Goal: Browse casually: Explore the website without a specific task or goal

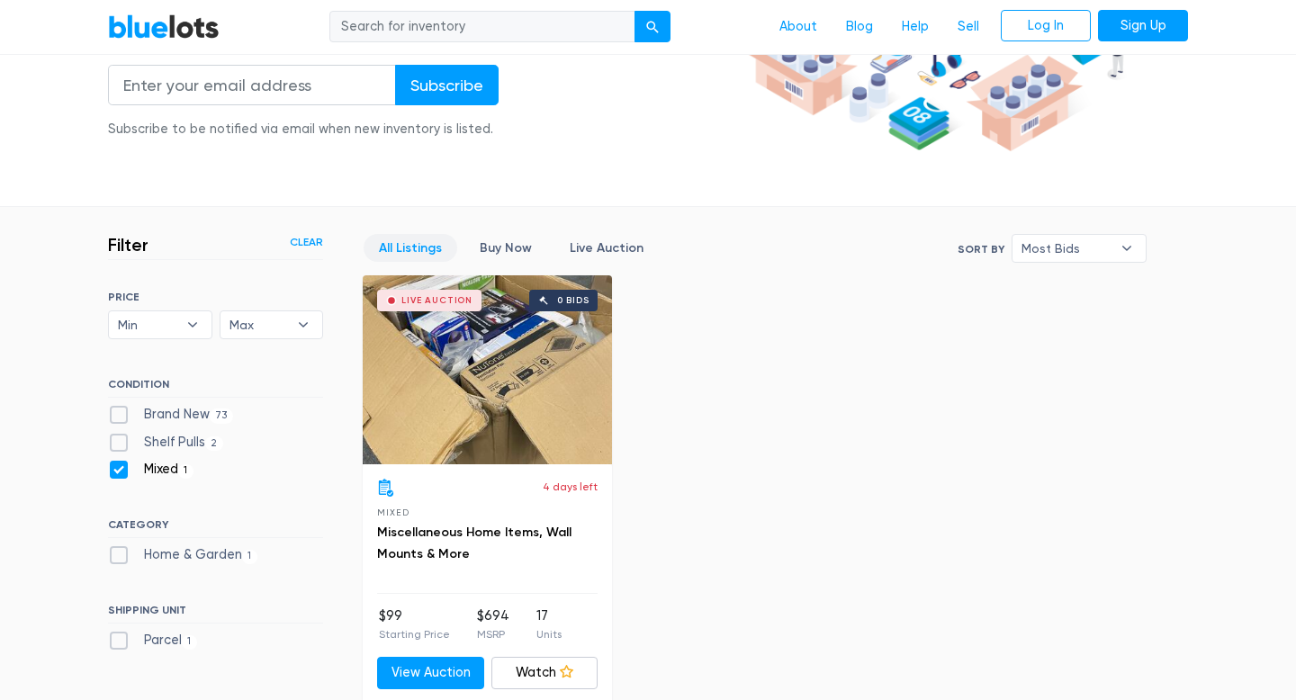
scroll to position [548, 0]
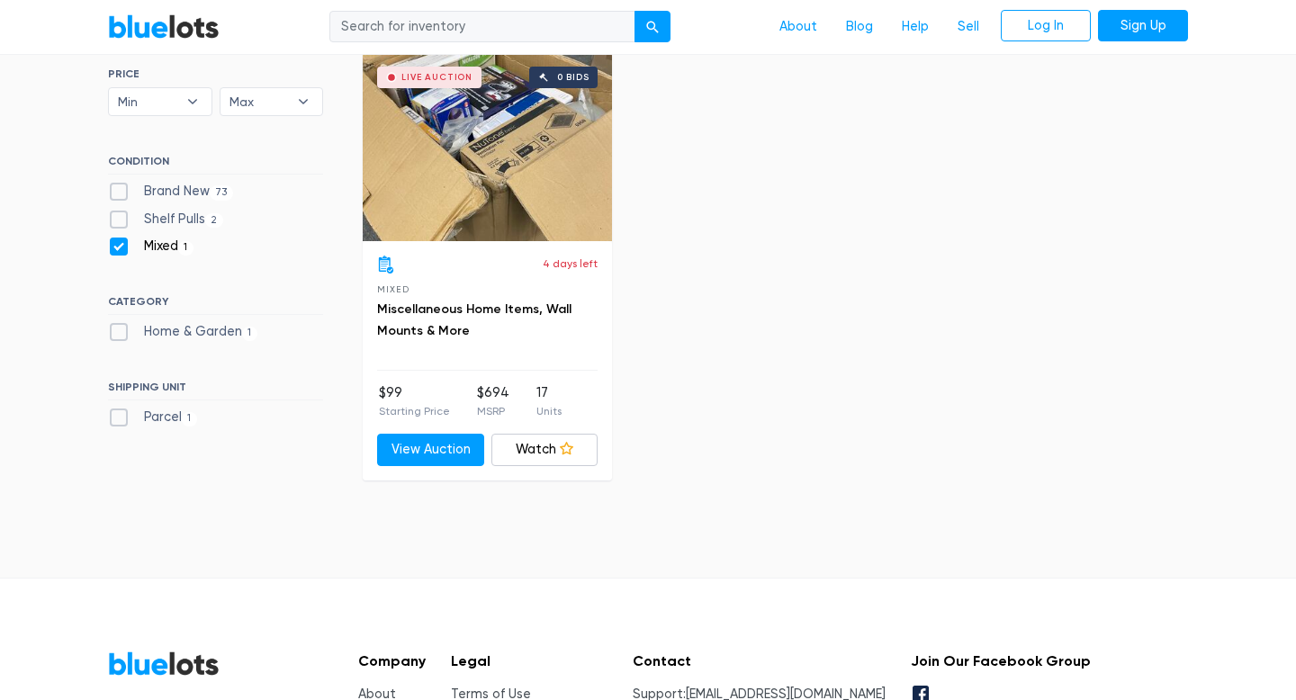
click at [127, 250] on label "Mixed 1" at bounding box center [150, 247] width 85 height 20
click at [120, 248] on input "Mixed 1" at bounding box center [114, 243] width 12 height 12
checkbox input "false"
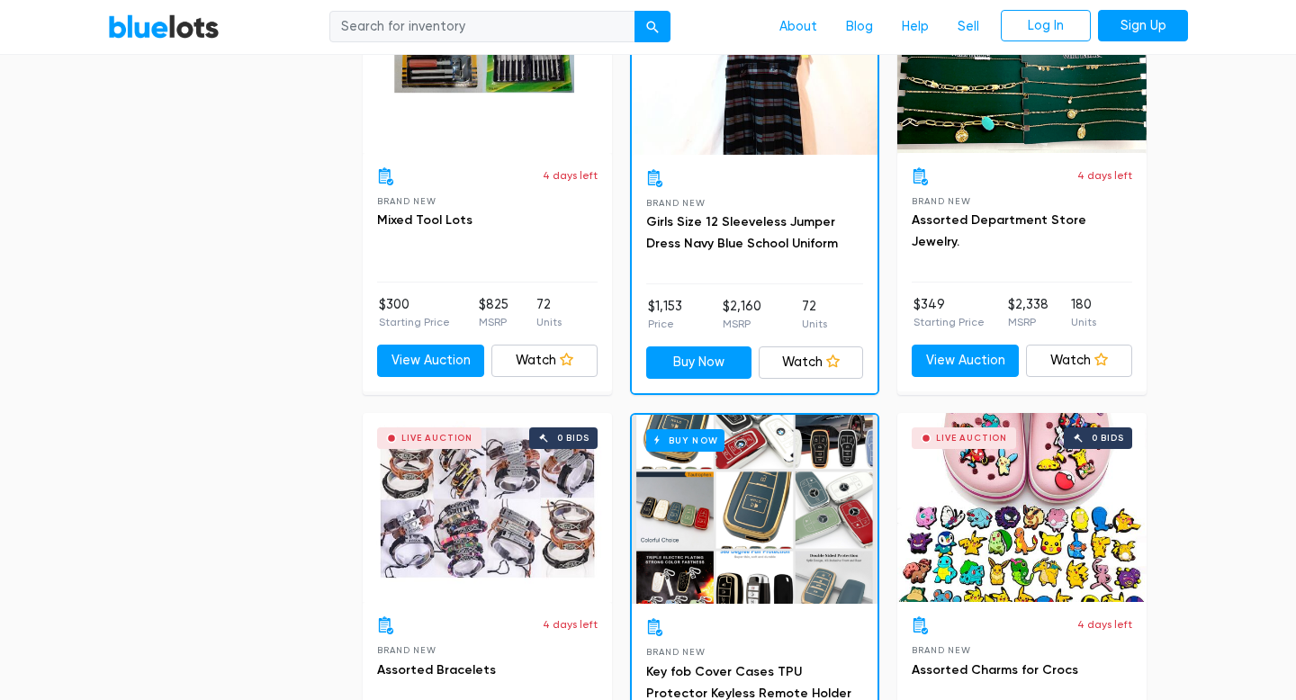
scroll to position [1996, 0]
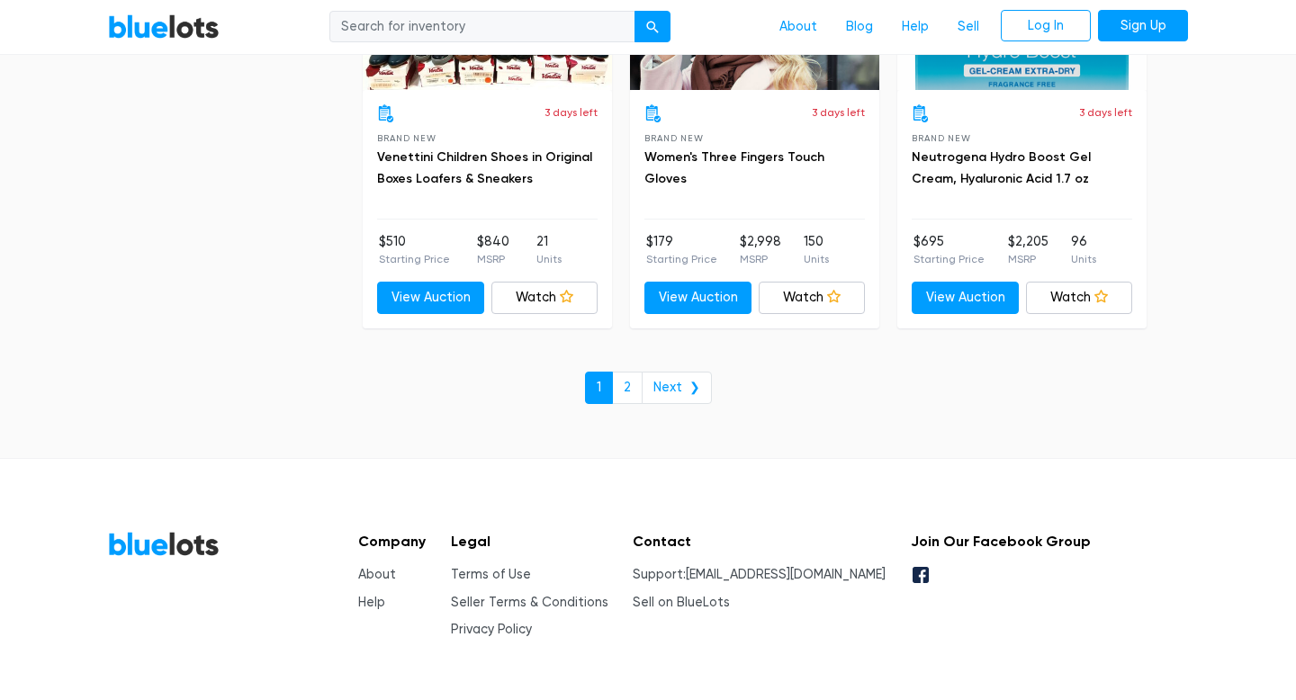
scroll to position [7863, 0]
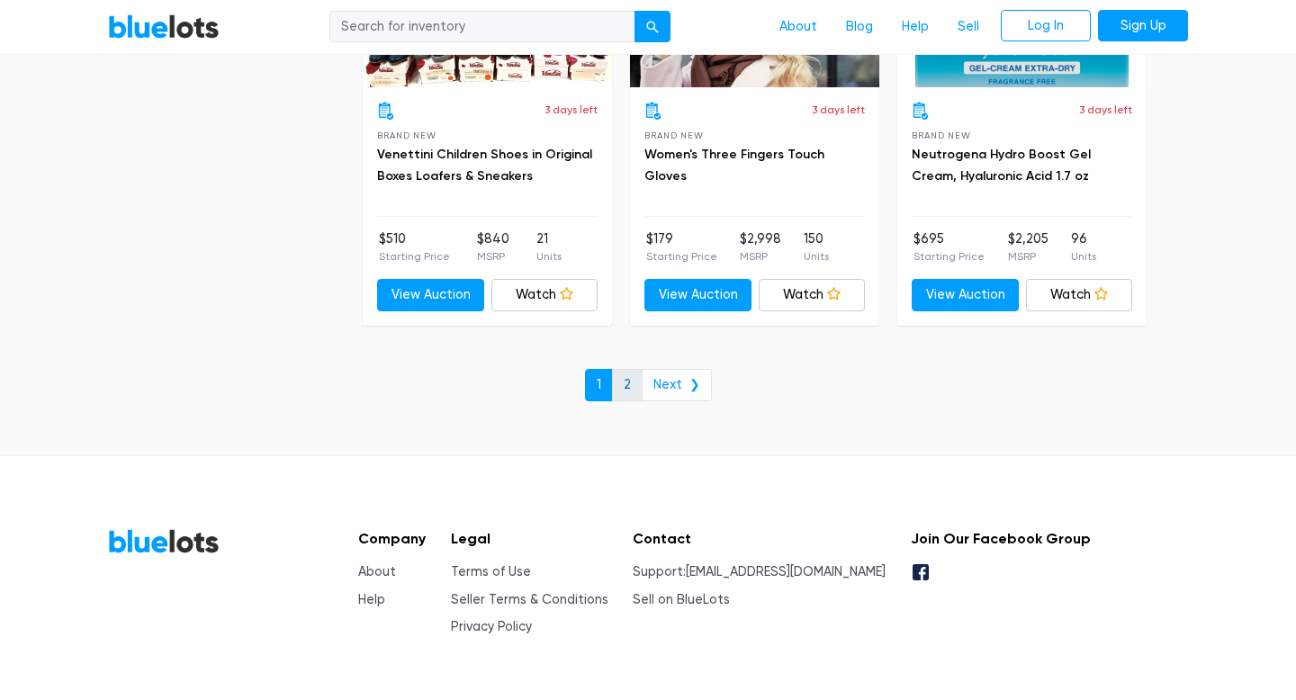
click at [634, 386] on link "2" at bounding box center [627, 385] width 31 height 32
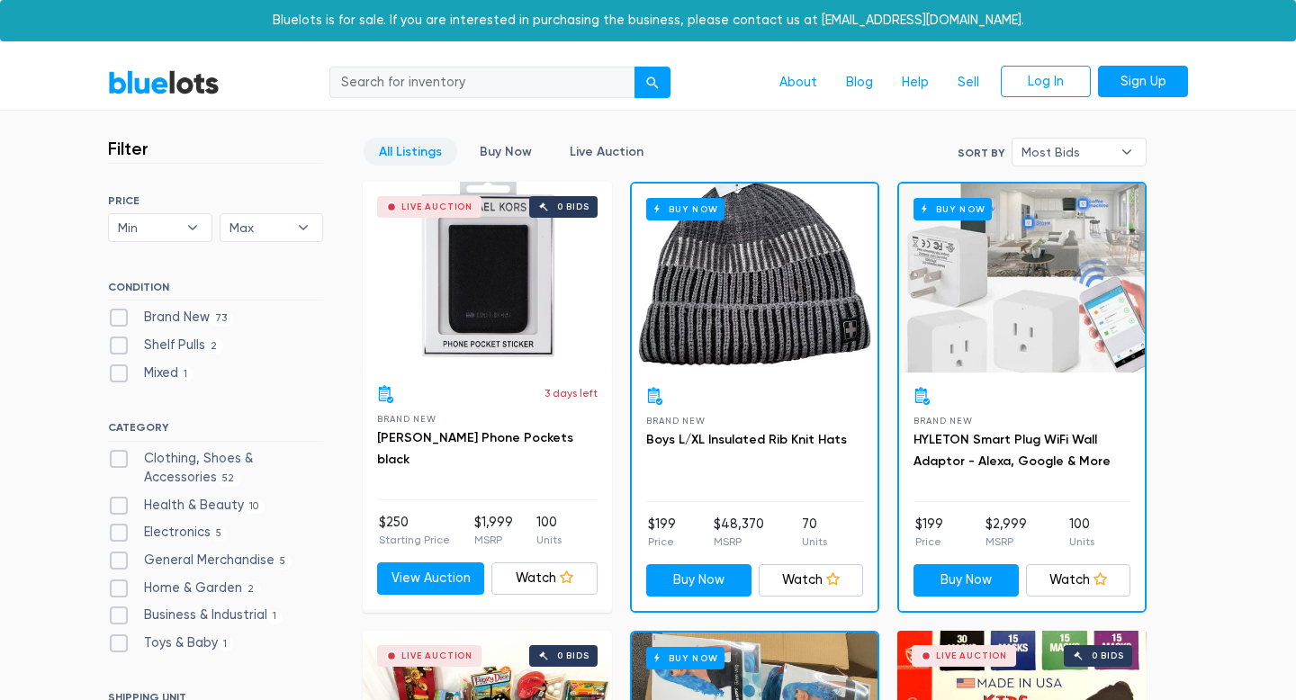
click at [174, 79] on link "BlueLots" at bounding box center [164, 82] width 112 height 26
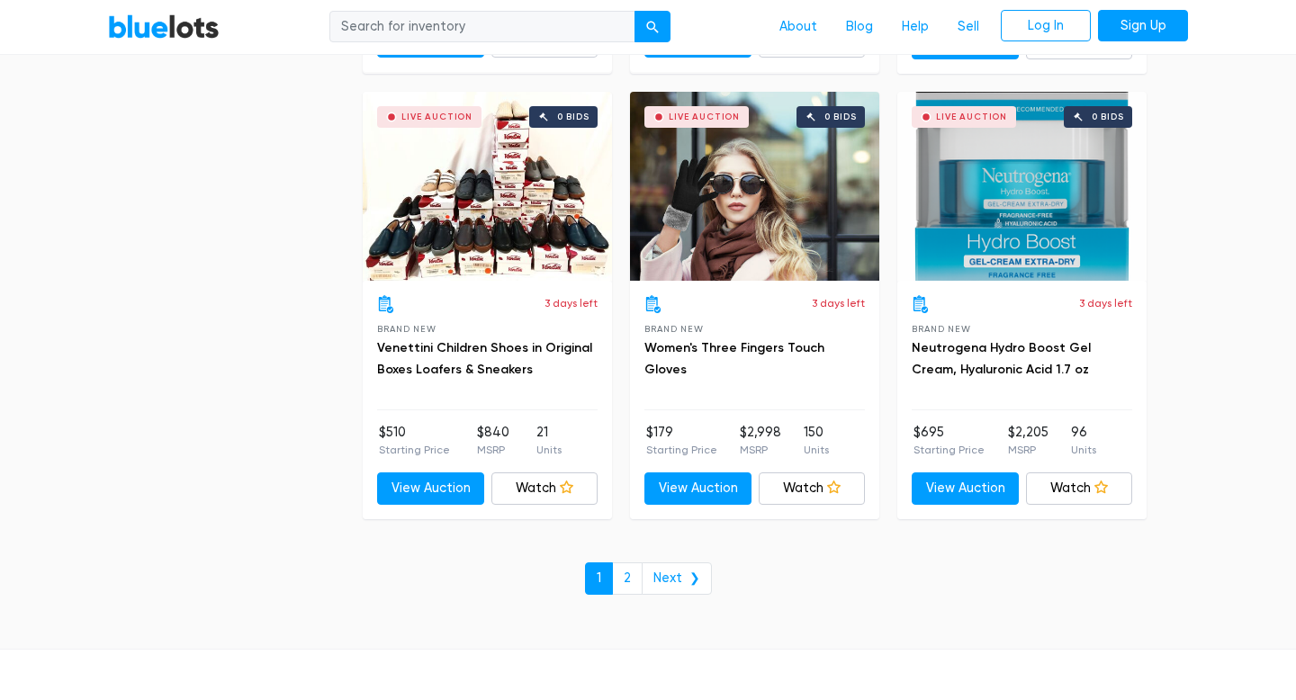
scroll to position [7905, 0]
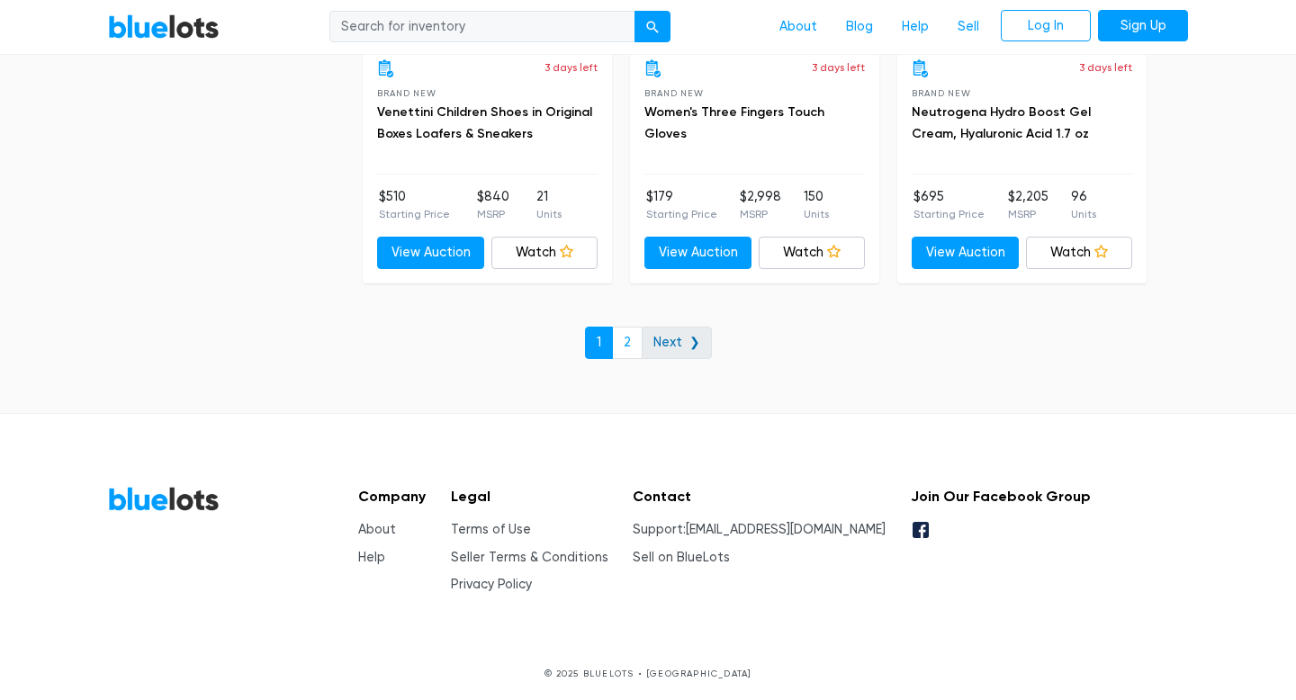
click at [675, 338] on link "Next ❯" at bounding box center [677, 343] width 70 height 32
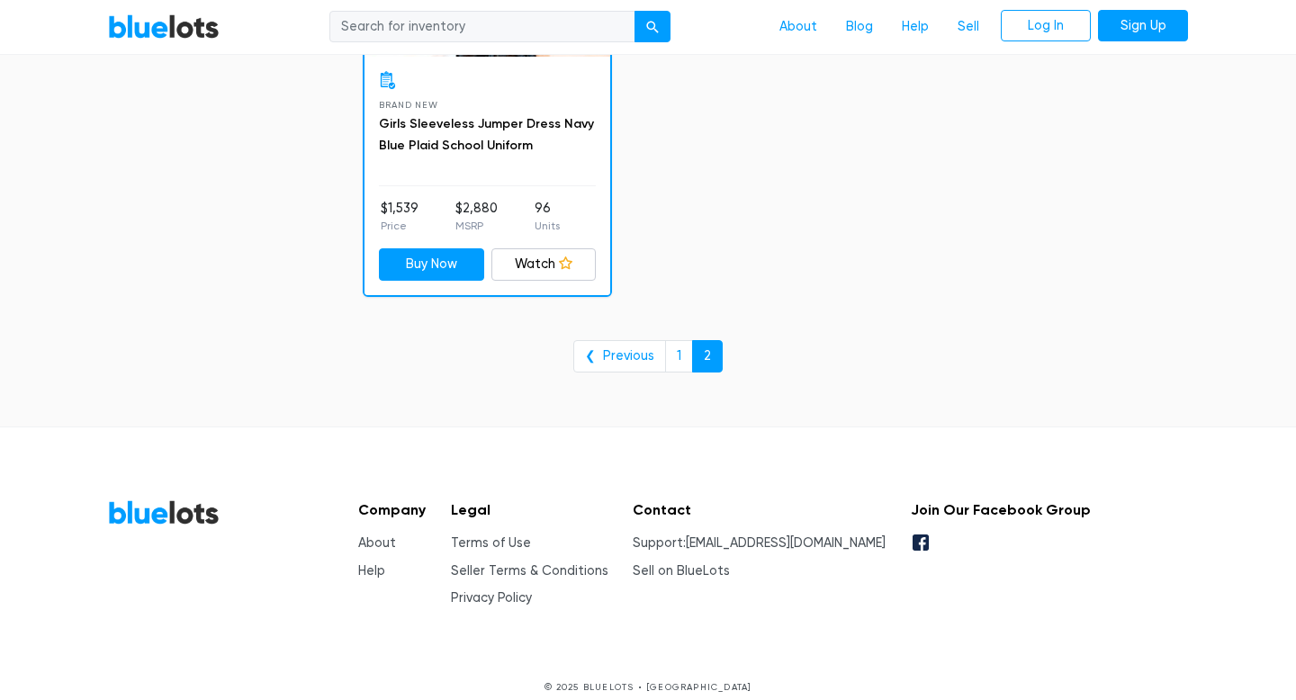
scroll to position [5685, 0]
